Goal: Find specific page/section: Find specific page/section

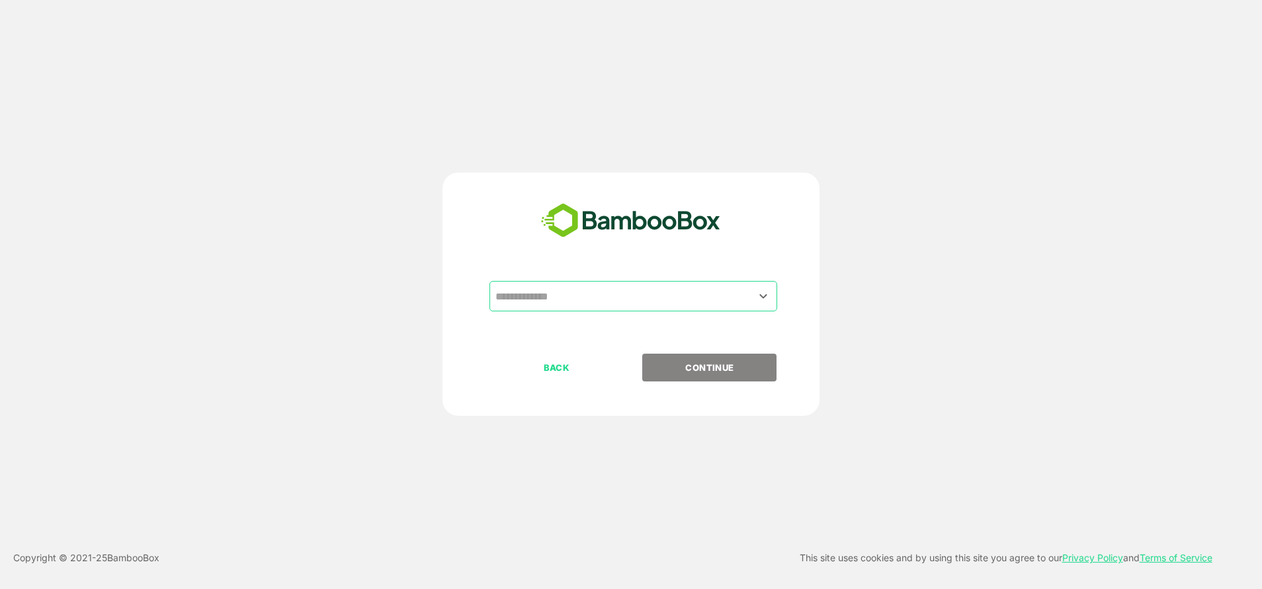
click at [556, 298] on input "text" at bounding box center [633, 296] width 282 height 25
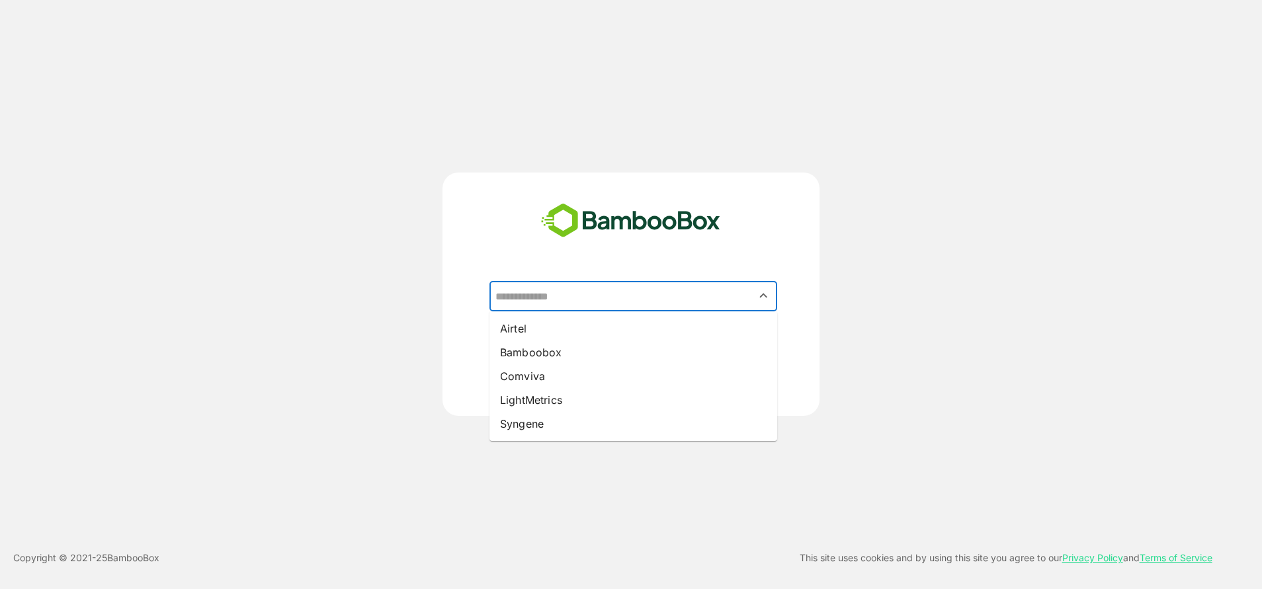
drag, startPoint x: 566, startPoint y: 423, endPoint x: 552, endPoint y: 421, distance: 14.0
click at [552, 421] on li "Syngene" at bounding box center [633, 424] width 288 height 24
type input "*******"
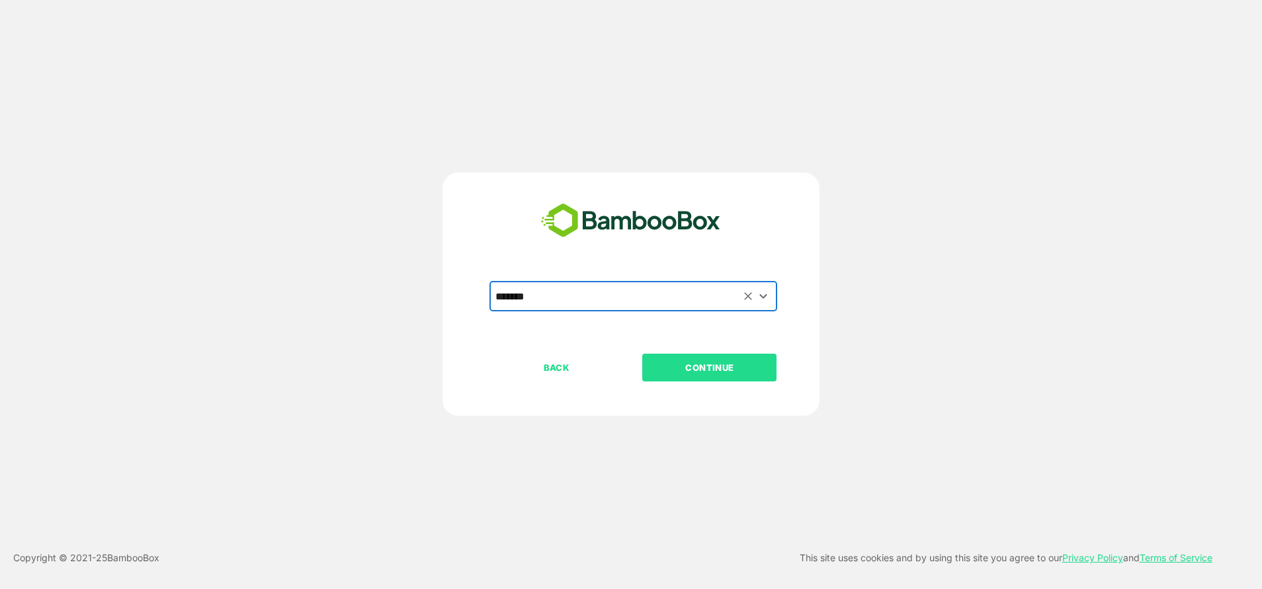
click at [669, 370] on p "CONTINUE" at bounding box center [709, 367] width 132 height 15
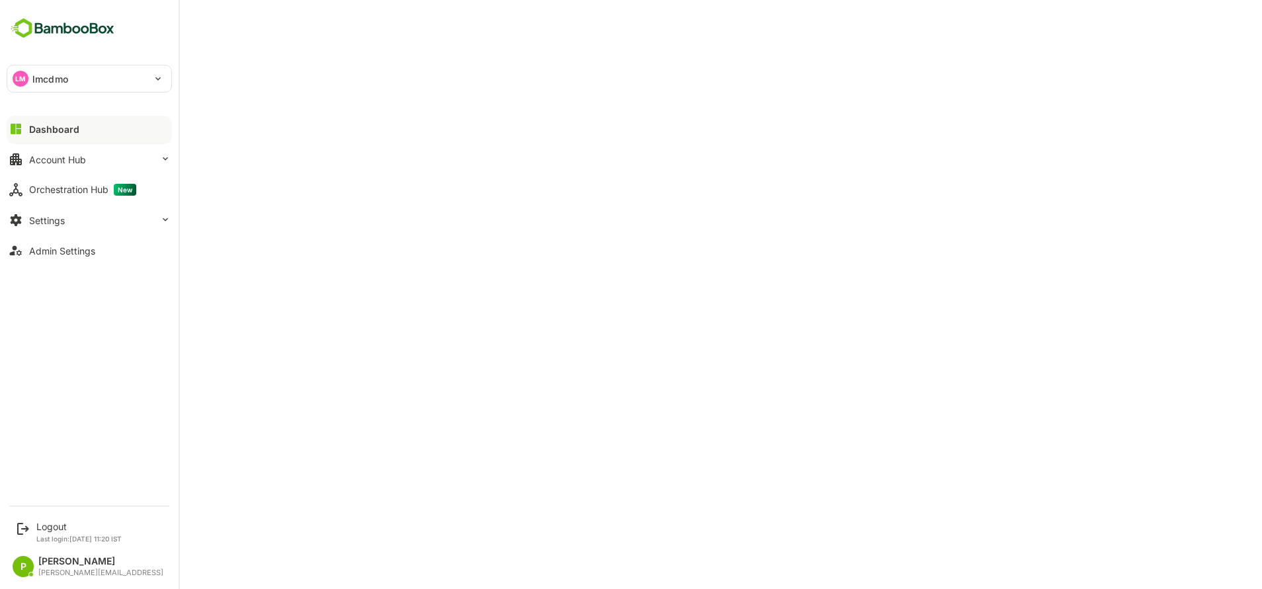
click at [69, 134] on div "Dashboard" at bounding box center [54, 129] width 50 height 11
click at [73, 134] on div "Dashboard" at bounding box center [54, 129] width 50 height 11
